Goal: Navigation & Orientation: Find specific page/section

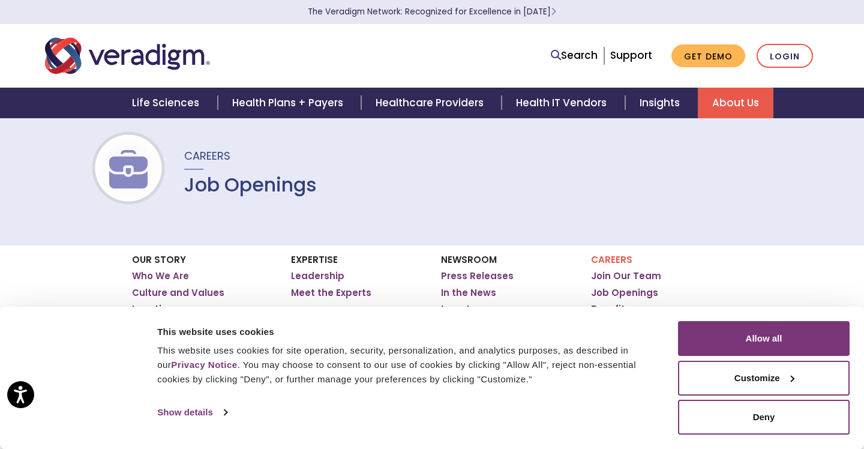
scroll to position [98, 0]
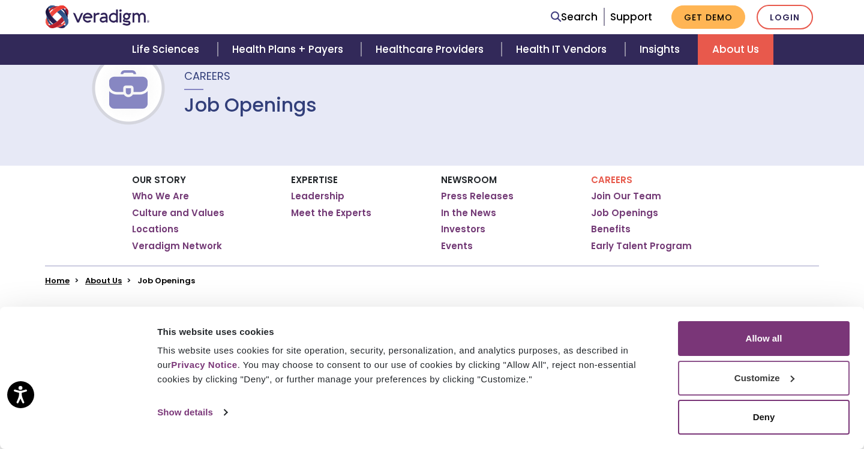
click at [787, 379] on button "Customize" at bounding box center [764, 378] width 172 height 35
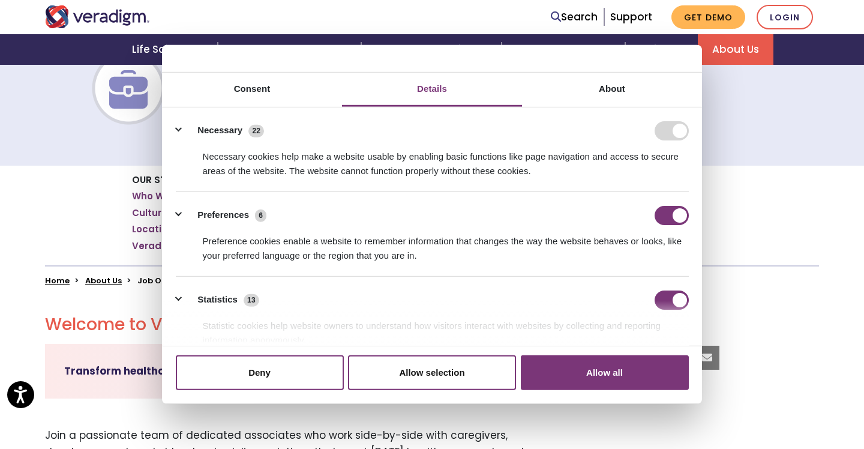
click at [666, 131] on form at bounding box center [671, 130] width 34 height 19
click at [679, 214] on input "Preferences" at bounding box center [671, 214] width 34 height 19
checkbox input "false"
click at [677, 301] on input "Statistics" at bounding box center [671, 299] width 34 height 19
checkbox input "false"
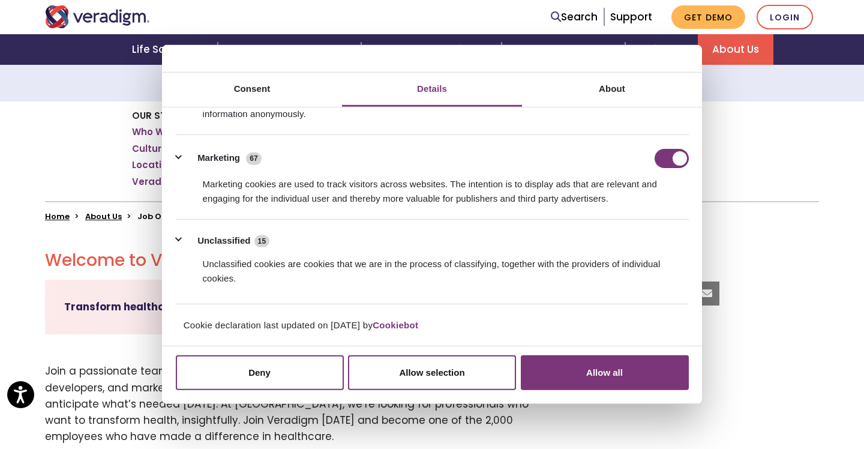
scroll to position [176, 0]
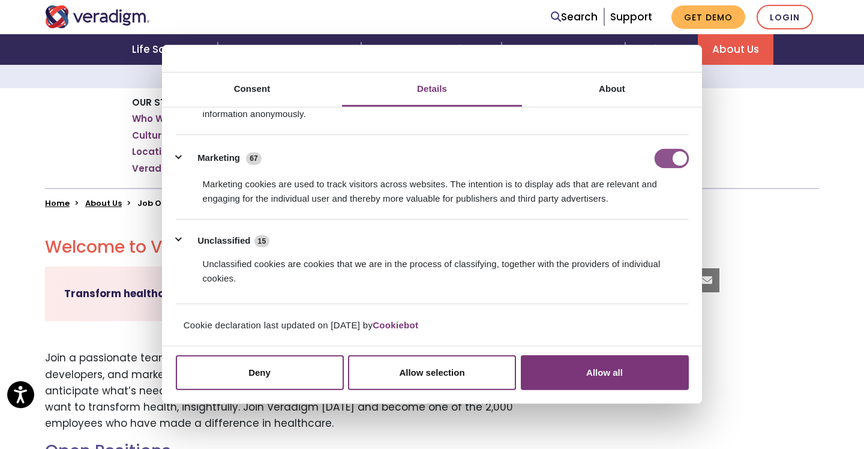
click at [657, 160] on input "Marketing" at bounding box center [671, 157] width 34 height 19
checkbox input "false"
click at [254, 375] on button "Deny" at bounding box center [260, 372] width 168 height 35
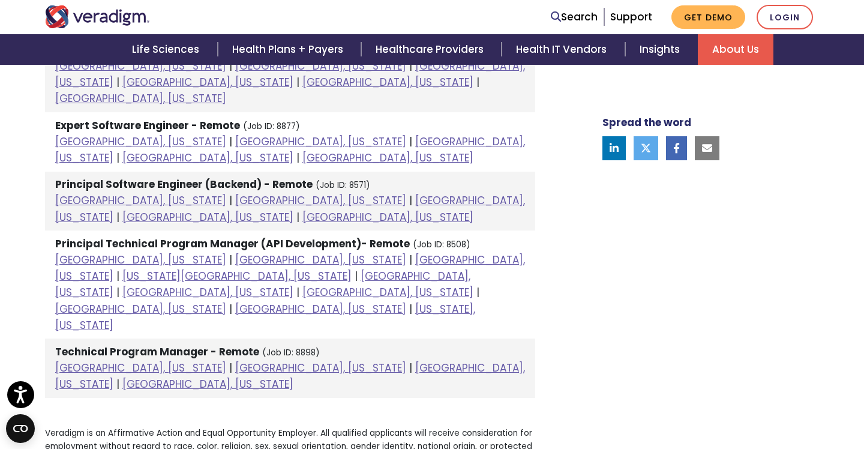
scroll to position [1649, 0]
